Goal: Answer question/provide support

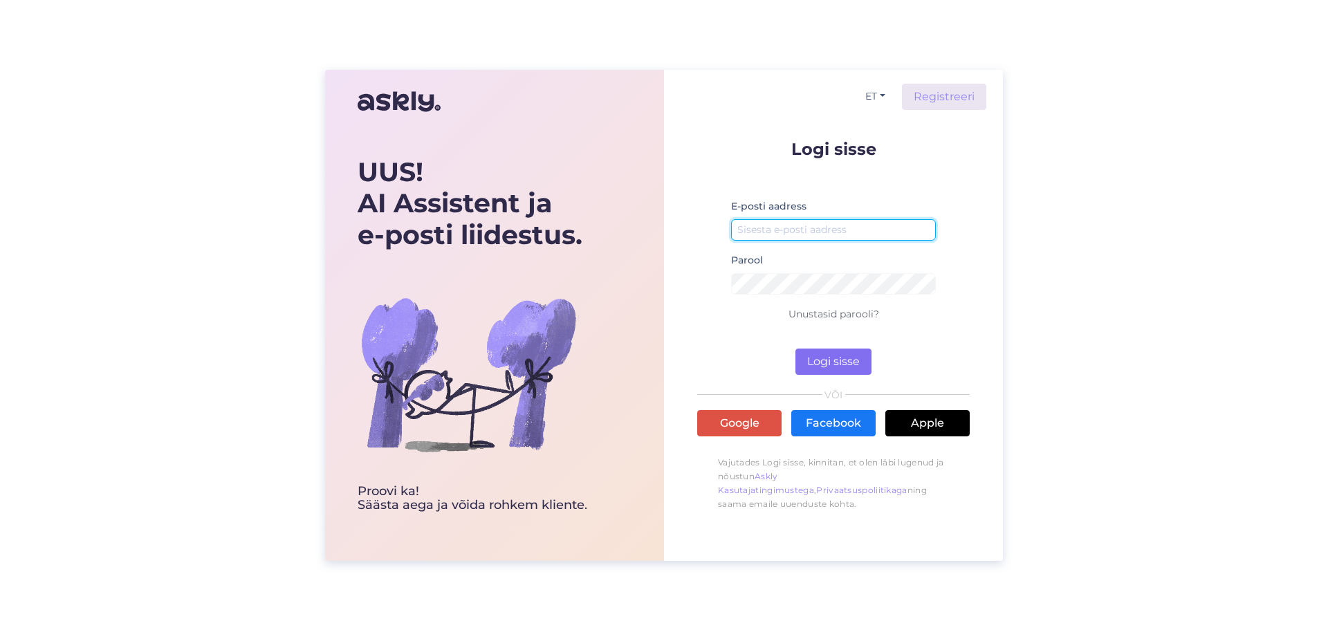
type input "info@gospa.ee"
click at [845, 366] on button "Logi sisse" at bounding box center [834, 362] width 76 height 26
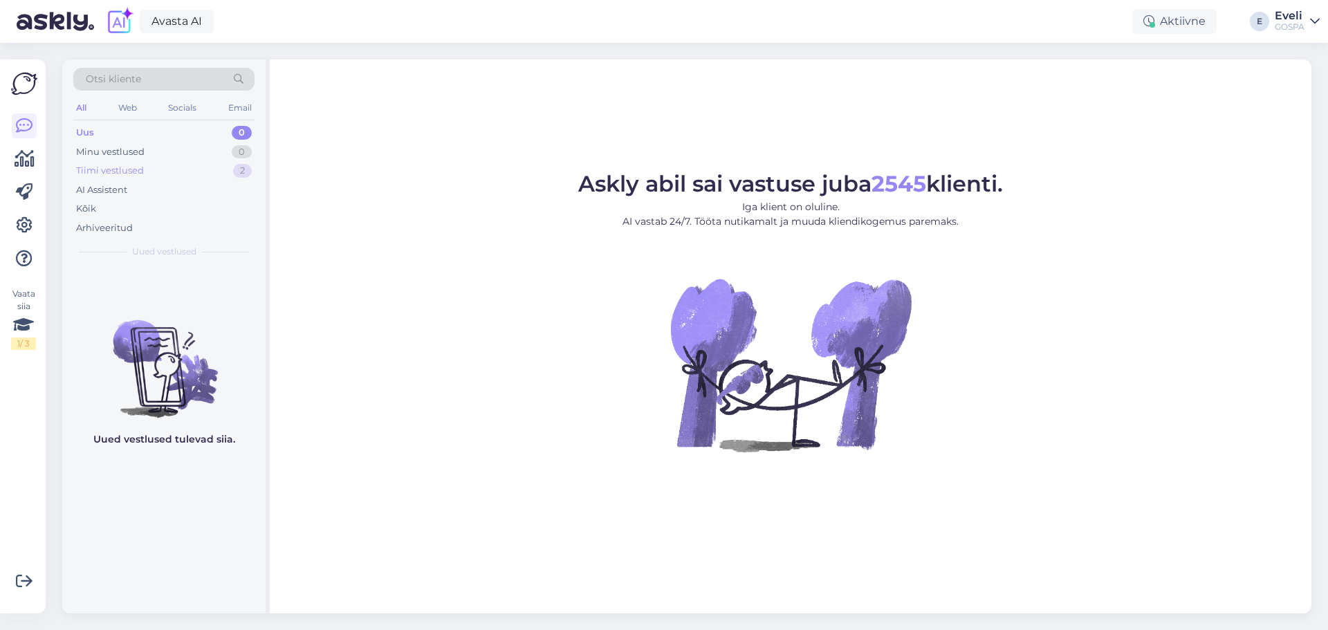
click at [152, 169] on div "Tiimi vestlused 2" at bounding box center [163, 170] width 181 height 19
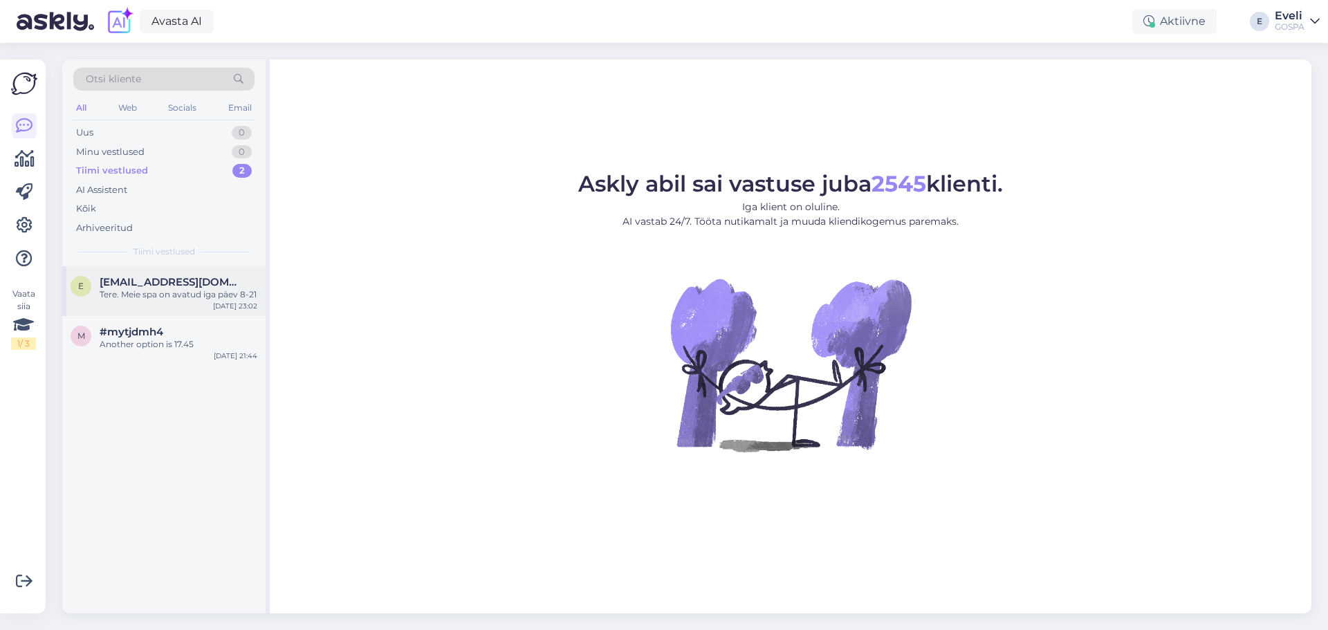
click at [180, 304] on div "E Eeva_ijavoinen@yahoo.com Tere. Meie spa on avatud iga päev 8-21 Oct 12 23:02" at bounding box center [163, 291] width 203 height 50
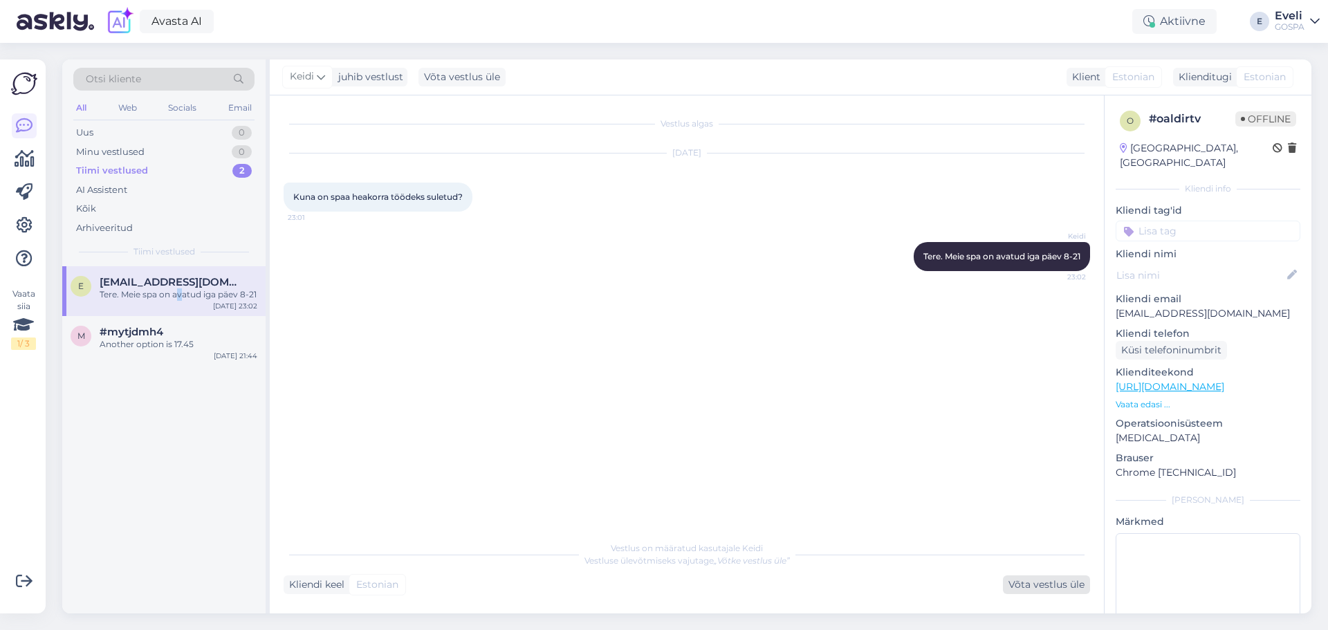
click at [1049, 582] on div "Võta vestlus üle" at bounding box center [1046, 585] width 87 height 19
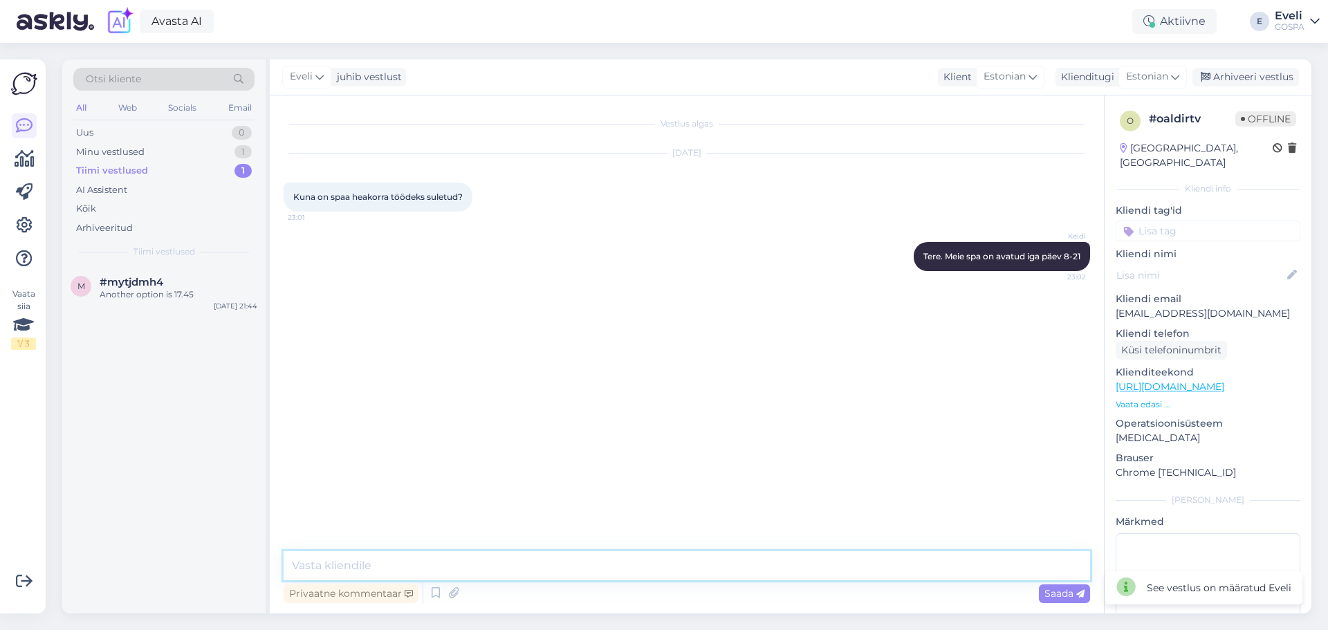
click at [943, 567] on textarea at bounding box center [687, 565] width 807 height 29
click at [1263, 71] on div "Arhiveeri vestlus" at bounding box center [1246, 77] width 107 height 19
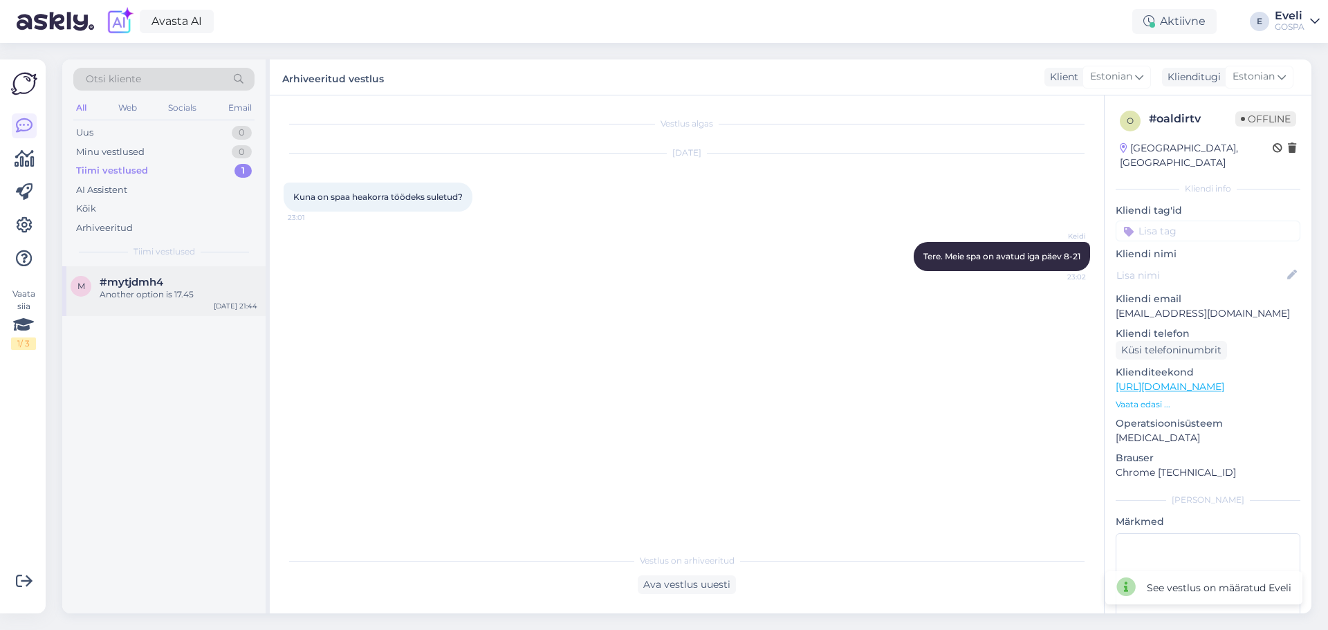
click at [156, 302] on div "m #mytjdmh4 Another option is 17.45 Oct 12 21:44" at bounding box center [163, 291] width 203 height 50
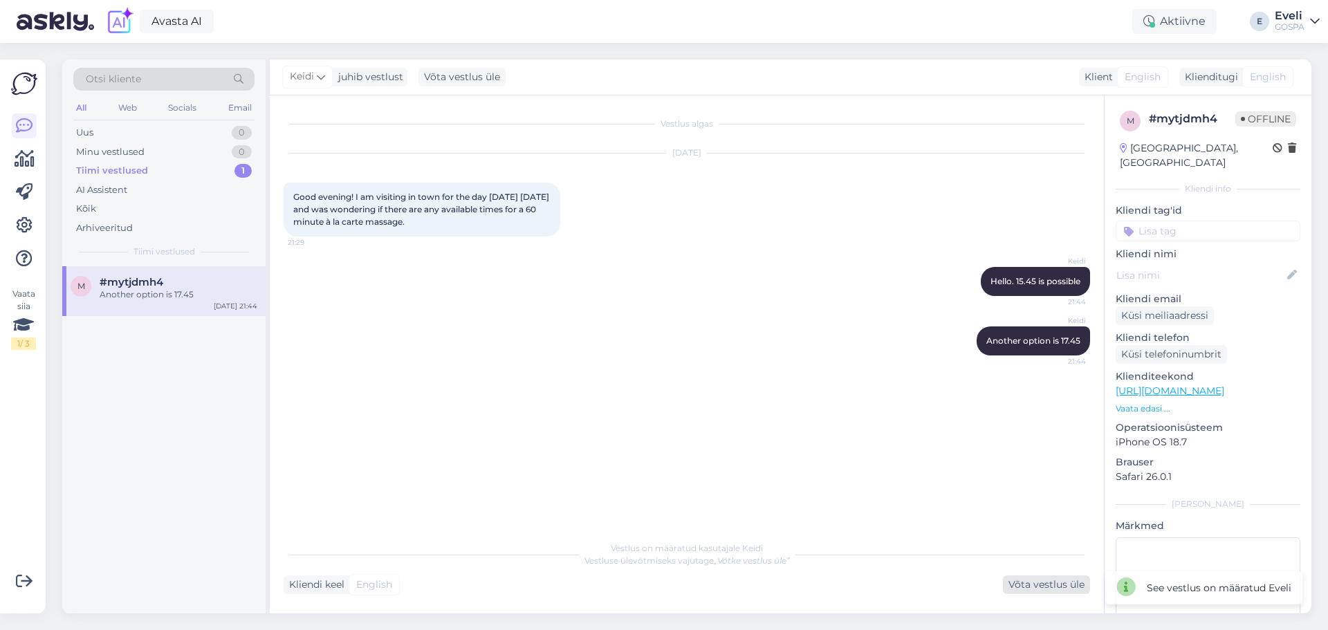
click at [1032, 581] on div "Võta vestlus üle" at bounding box center [1046, 585] width 87 height 19
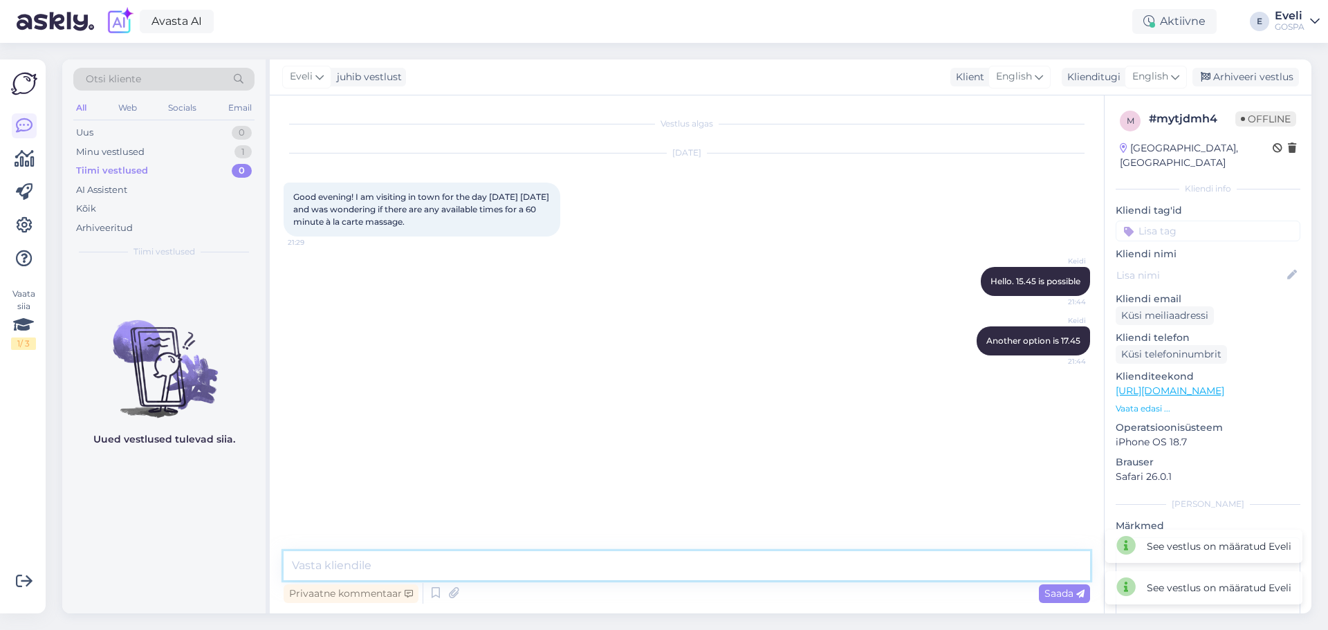
click at [958, 567] on textarea at bounding box center [687, 565] width 807 height 29
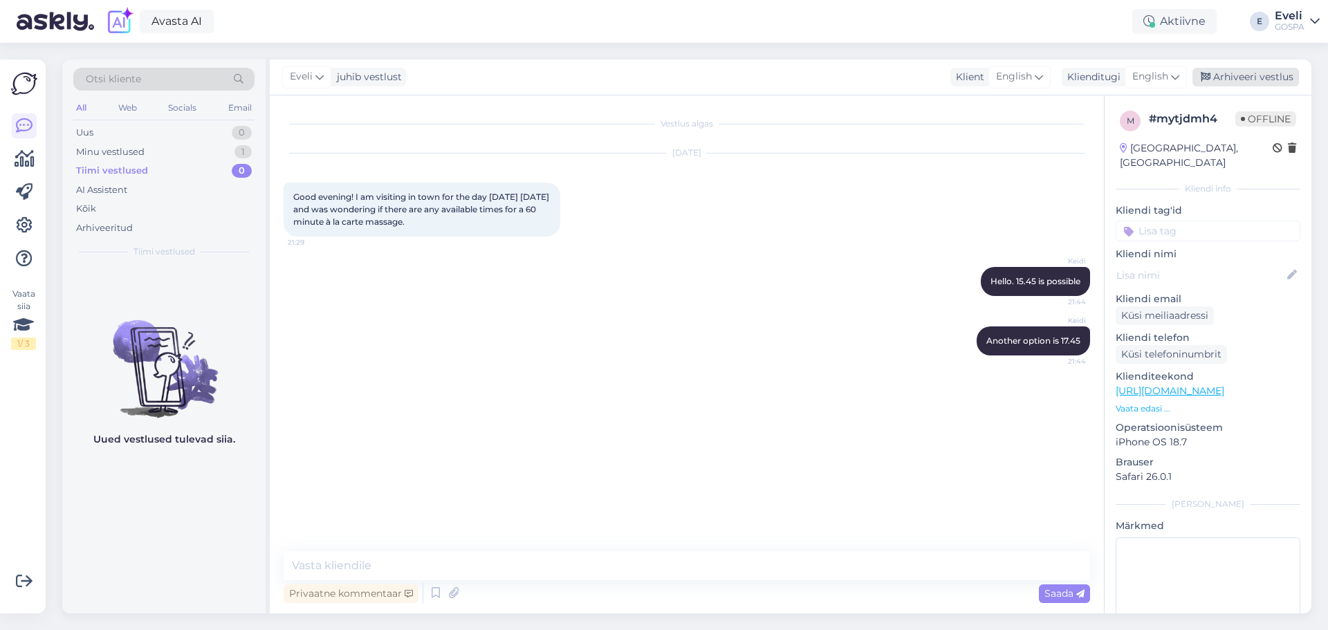
click at [1233, 72] on div "Arhiveeri vestlus" at bounding box center [1246, 77] width 107 height 19
